Goal: Transaction & Acquisition: Purchase product/service

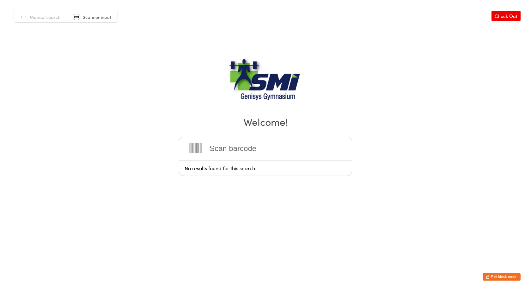
click at [513, 282] on html "You have now entered Kiosk Mode. Members will be able to check themselves in us…" at bounding box center [265, 145] width 531 height 291
click at [513, 280] on button "Exit kiosk mode" at bounding box center [501, 277] width 38 height 8
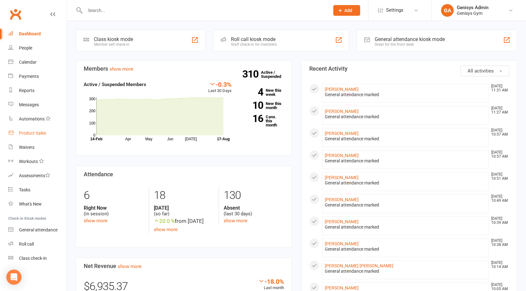
click at [29, 135] on div "Product Sales" at bounding box center [32, 133] width 27 height 5
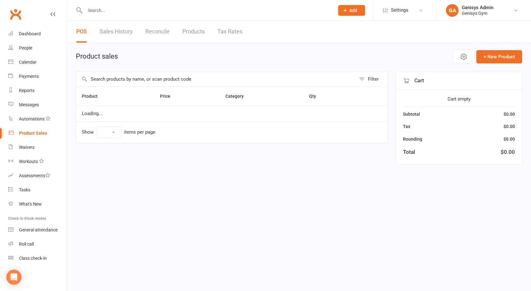
select select "100"
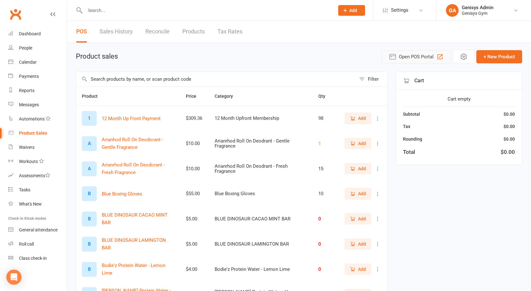
click at [412, 57] on span "Open POS Portal" at bounding box center [416, 57] width 35 height 8
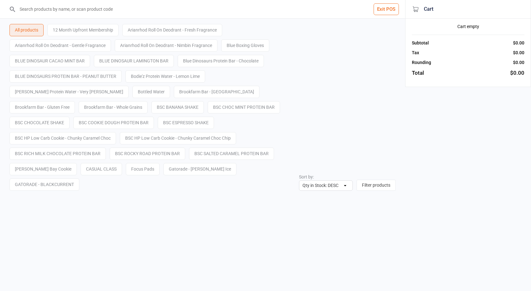
select select "stock_count-desc"
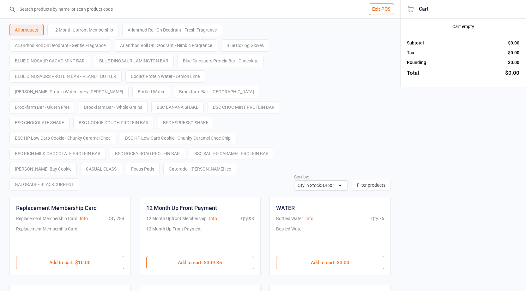
click at [182, 8] on input "search" at bounding box center [203, 9] width 375 height 18
type input "9400581047318"
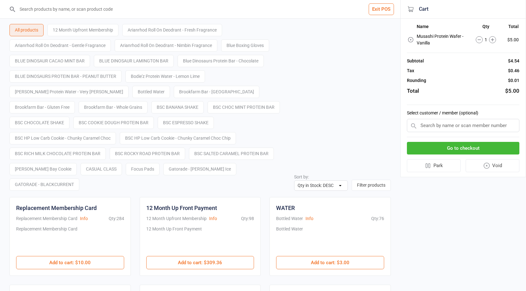
click at [468, 131] on input "text" at bounding box center [463, 125] width 112 height 13
type input "M"
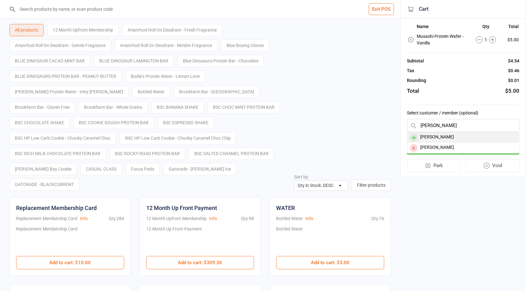
type input "manesh"
click at [454, 140] on div "Manesh Pillay" at bounding box center [463, 138] width 112 height 10
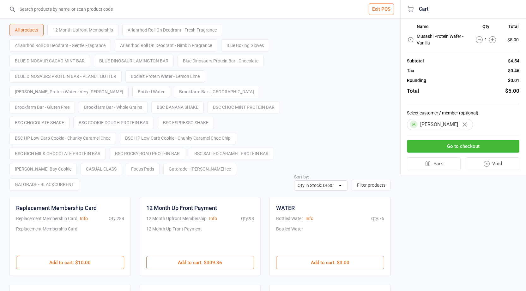
click at [466, 147] on button "Go to checkout" at bounding box center [463, 146] width 112 height 13
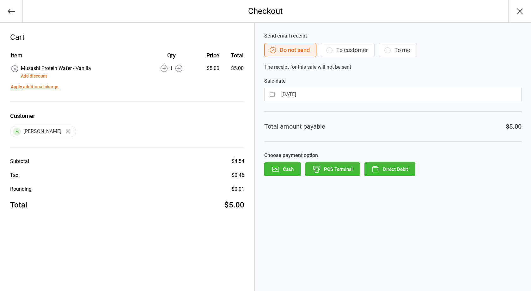
click at [345, 171] on button "POS Terminal" at bounding box center [332, 170] width 55 height 14
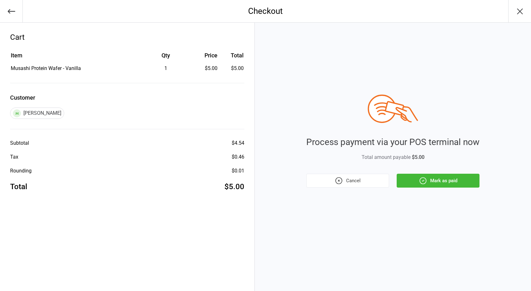
click at [442, 180] on button "Mark as paid" at bounding box center [437, 181] width 83 height 14
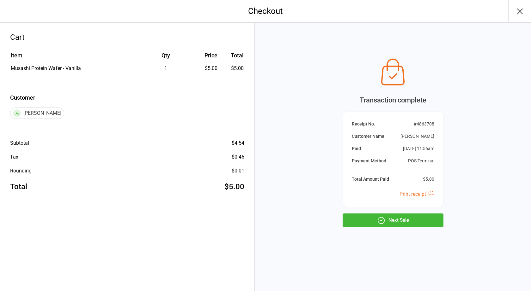
click at [380, 225] on icon "button" at bounding box center [381, 221] width 8 height 8
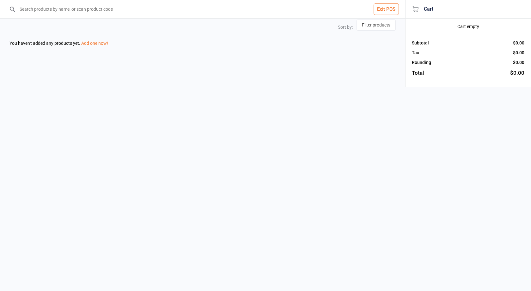
select select "stock_count-desc"
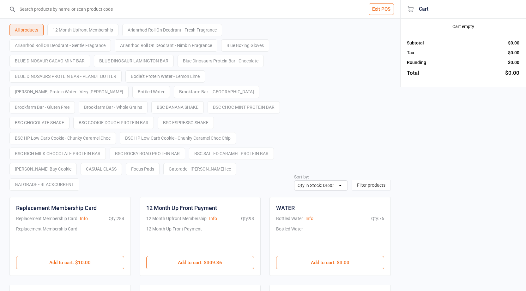
click at [381, 13] on button "Exit POS" at bounding box center [381, 9] width 25 height 12
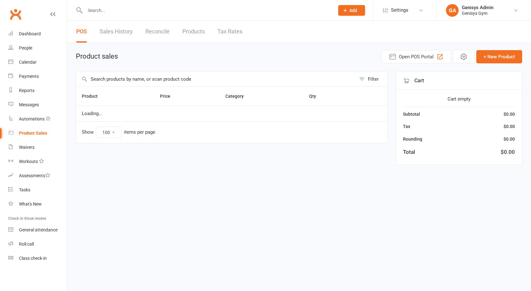
select select "100"
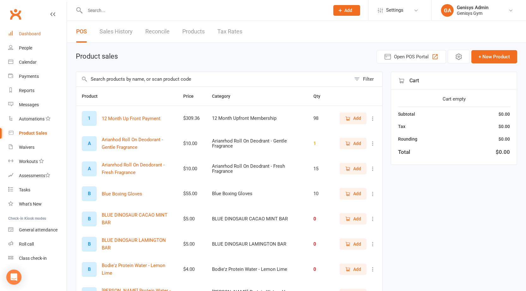
click at [44, 38] on link "Dashboard" at bounding box center [37, 34] width 58 height 14
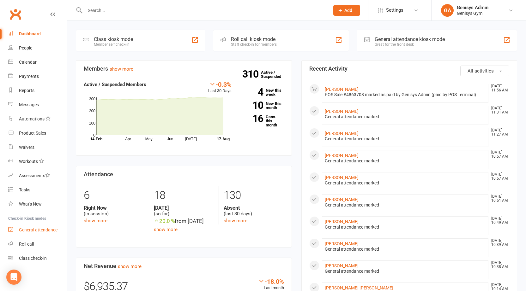
click at [42, 233] on div "General attendance" at bounding box center [38, 230] width 39 height 5
